Goal: Task Accomplishment & Management: Use online tool/utility

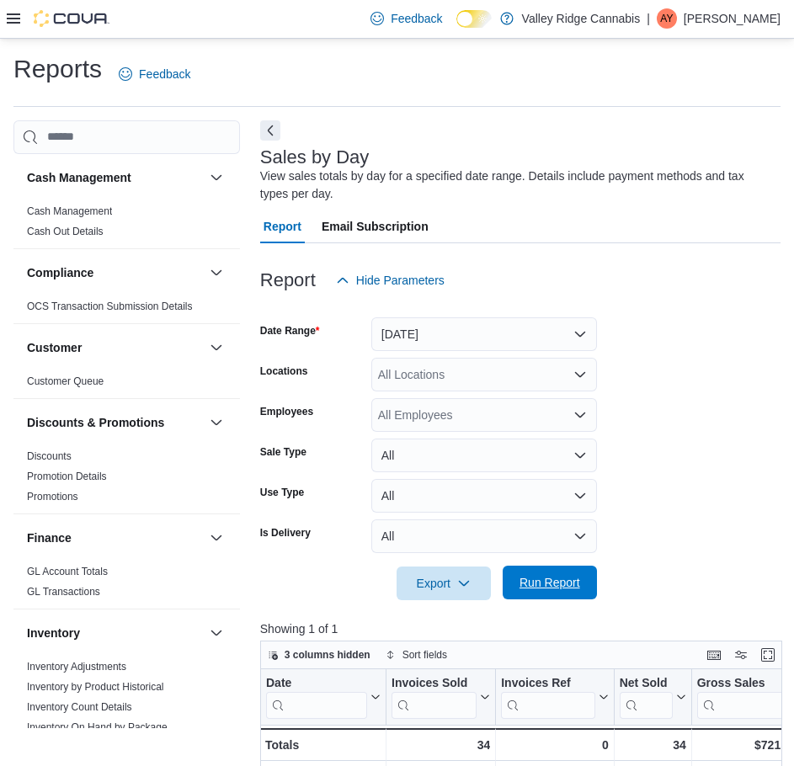
click at [543, 582] on span "Run Report" at bounding box center [549, 582] width 61 height 17
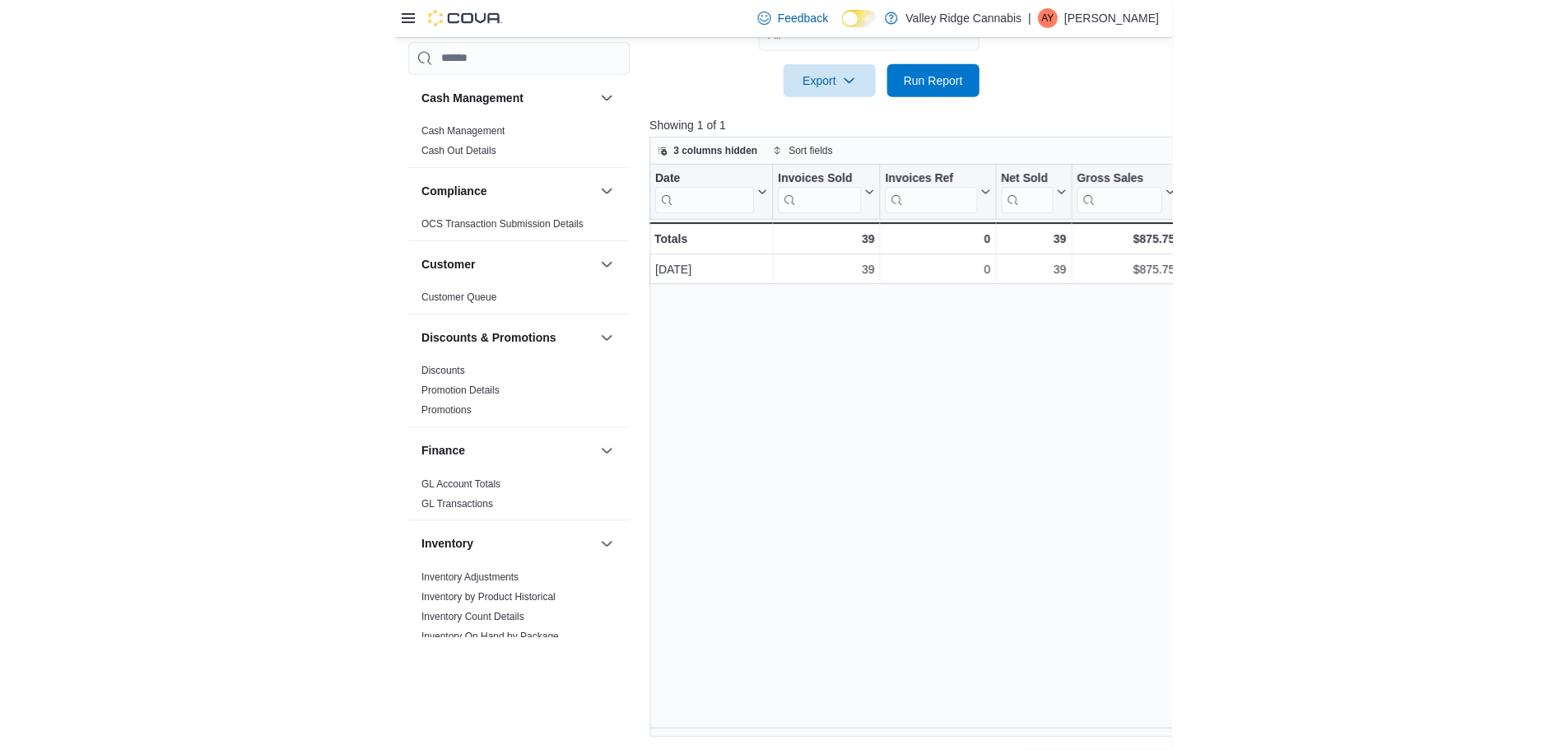
scroll to position [471, 0]
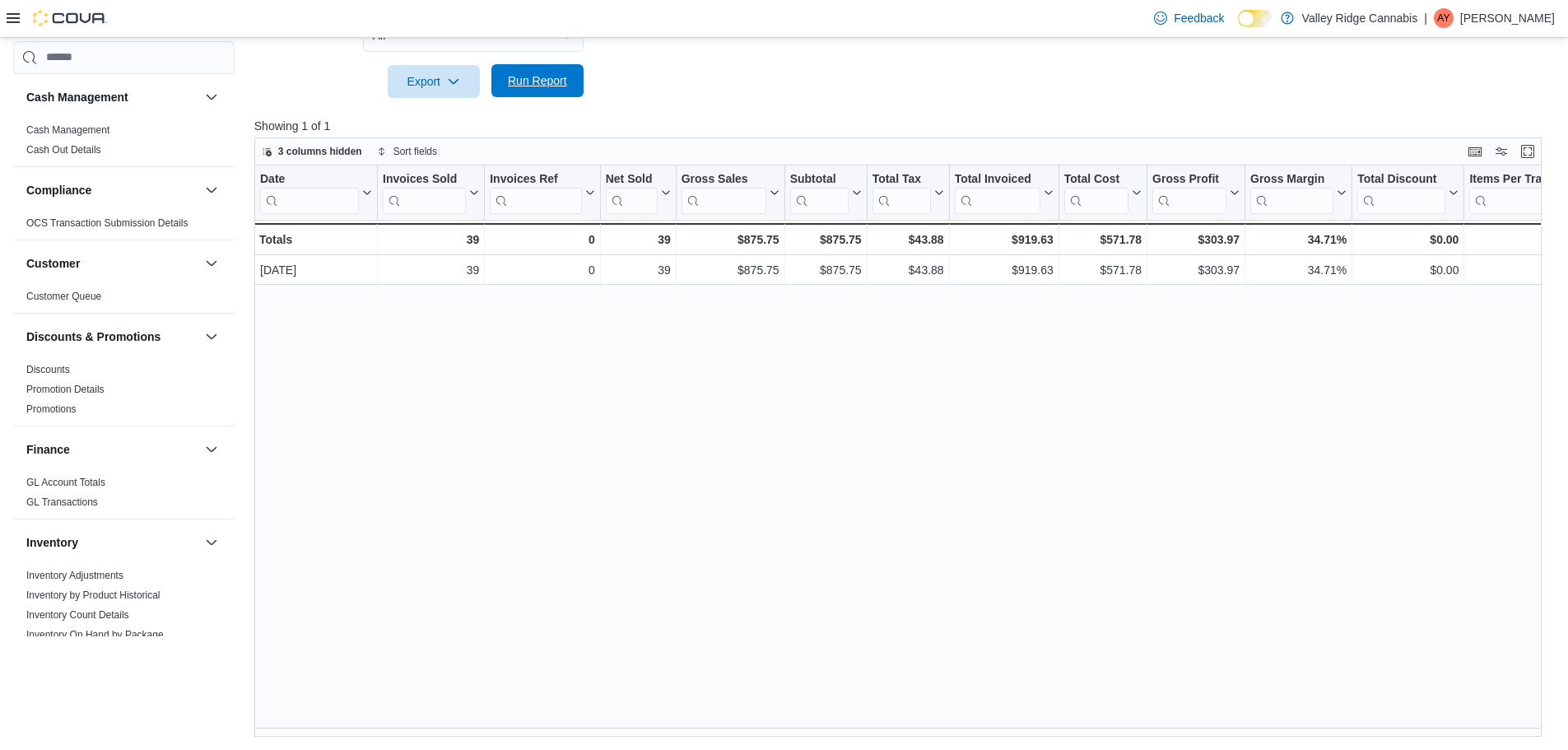
click at [548, 76] on span "Run Report" at bounding box center [537, 80] width 60 height 17
click at [775, 419] on div "Date Click to view column header actions Invoices Sold Click to view column hea…" at bounding box center [903, 451] width 1299 height 572
click at [559, 64] on div at bounding box center [904, 58] width 1300 height 13
click at [549, 84] on span "Run Report" at bounding box center [537, 80] width 60 height 17
click at [561, 89] on span "Run Report" at bounding box center [537, 80] width 60 height 17
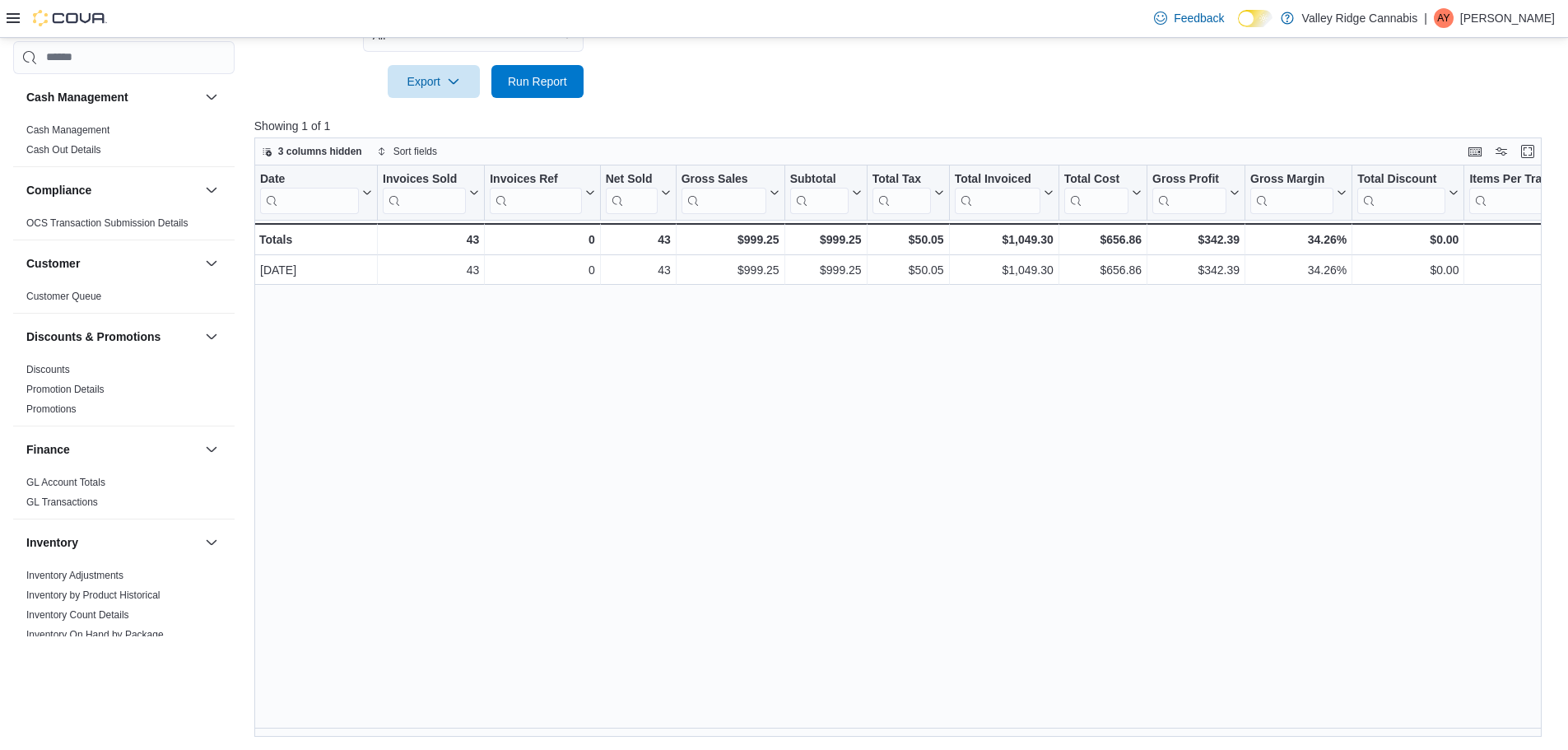
click at [501, 103] on div at bounding box center [904, 108] width 1300 height 20
click at [517, 92] on span "Run Report" at bounding box center [538, 81] width 72 height 33
click at [547, 80] on span "Run Report" at bounding box center [537, 80] width 60 height 17
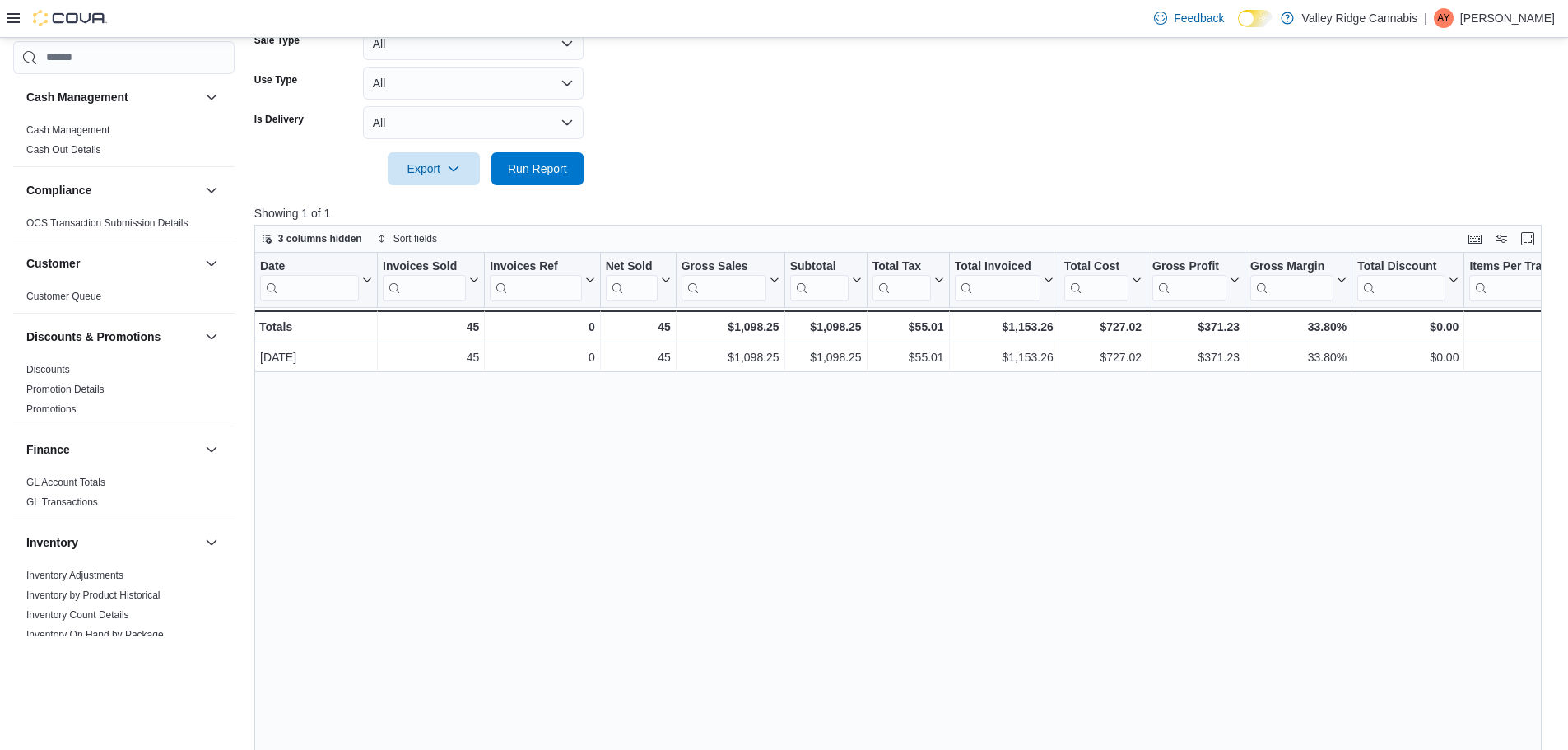
scroll to position [225, 0]
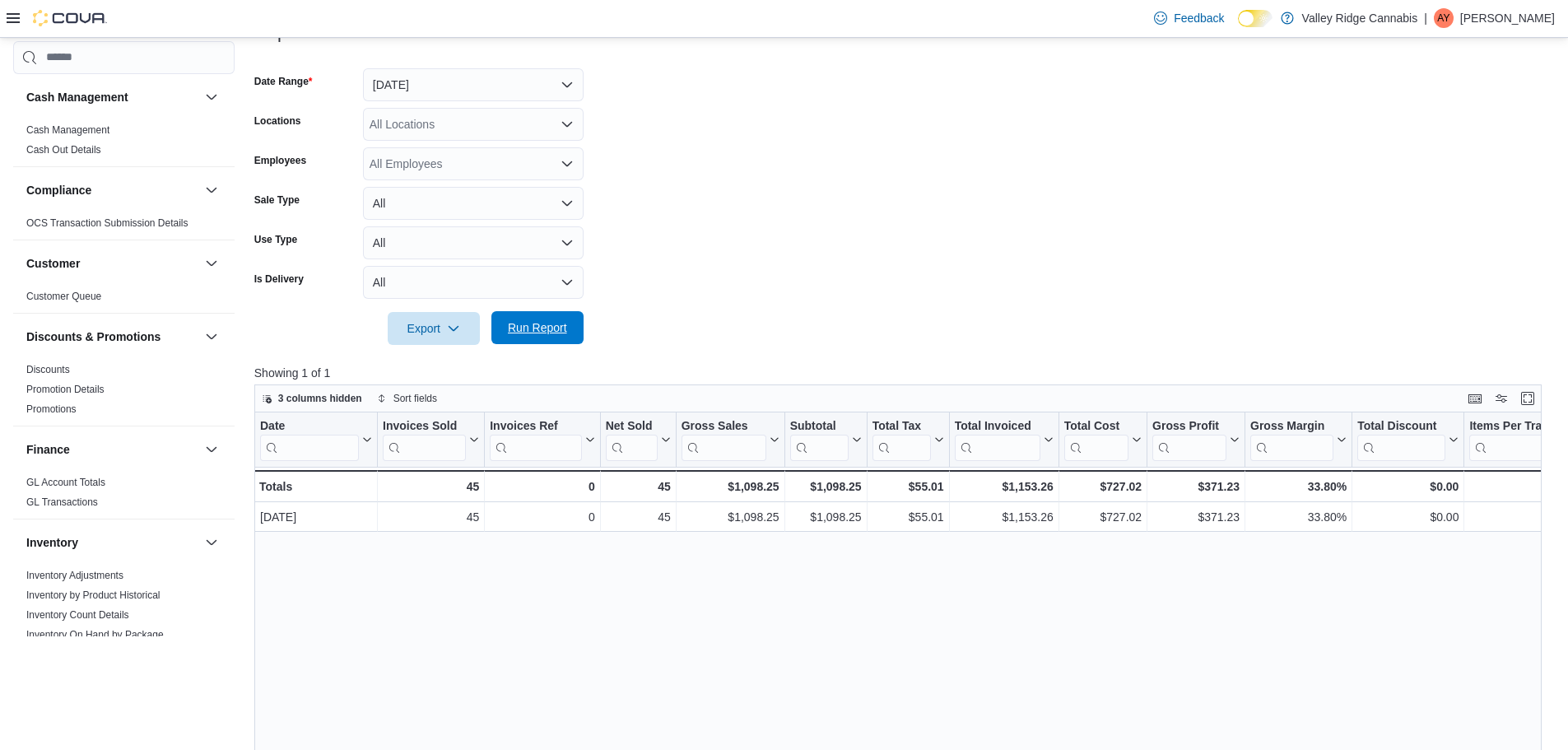
click at [564, 331] on span "Run Report" at bounding box center [537, 328] width 60 height 17
click at [553, 326] on span "Run Report" at bounding box center [537, 328] width 60 height 17
click at [571, 335] on span "Run Report" at bounding box center [538, 328] width 72 height 33
click at [528, 331] on span "Run Report" at bounding box center [537, 328] width 60 height 17
click at [542, 336] on span "Run Report" at bounding box center [538, 328] width 72 height 33
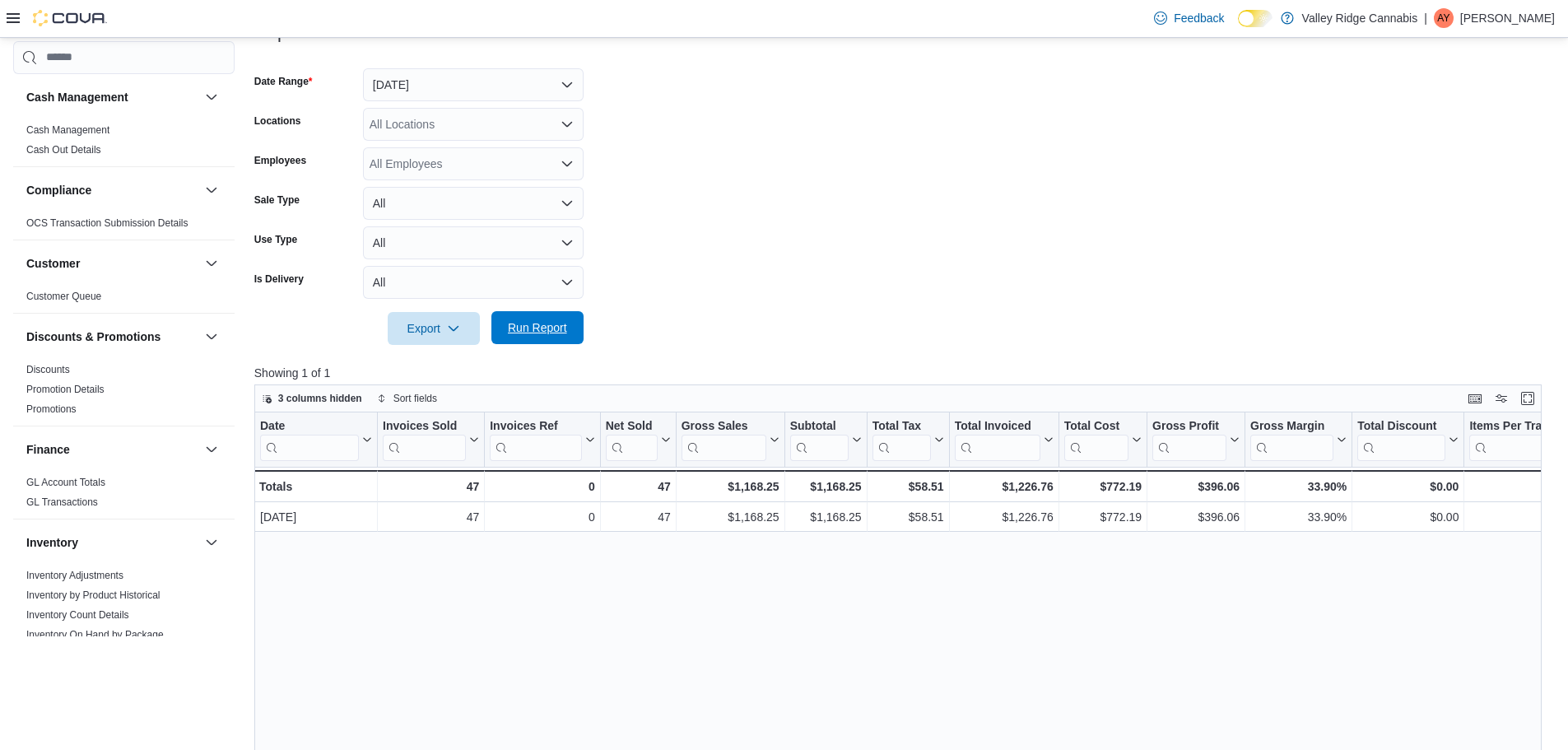
click at [571, 331] on span "Run Report" at bounding box center [538, 328] width 72 height 33
